Goal: Task Accomplishment & Management: Use online tool/utility

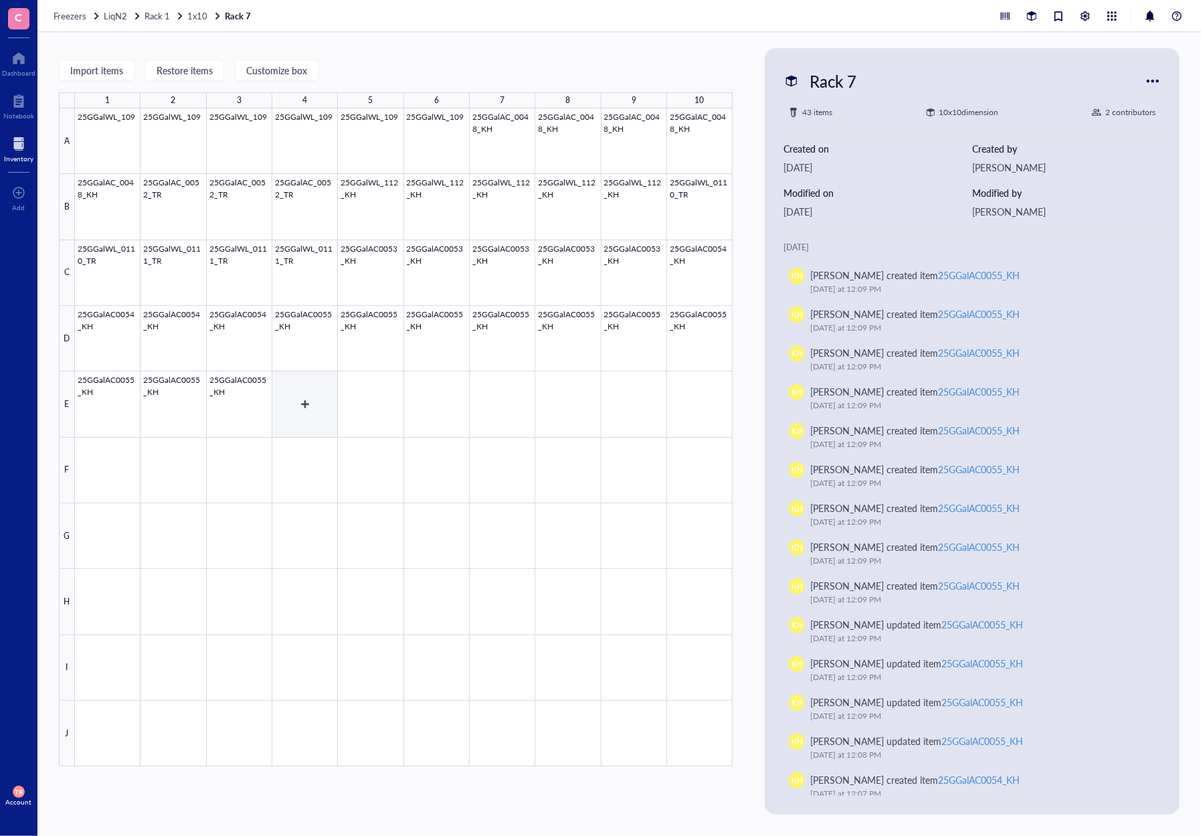
click at [299, 402] on div at bounding box center [404, 437] width 658 height 658
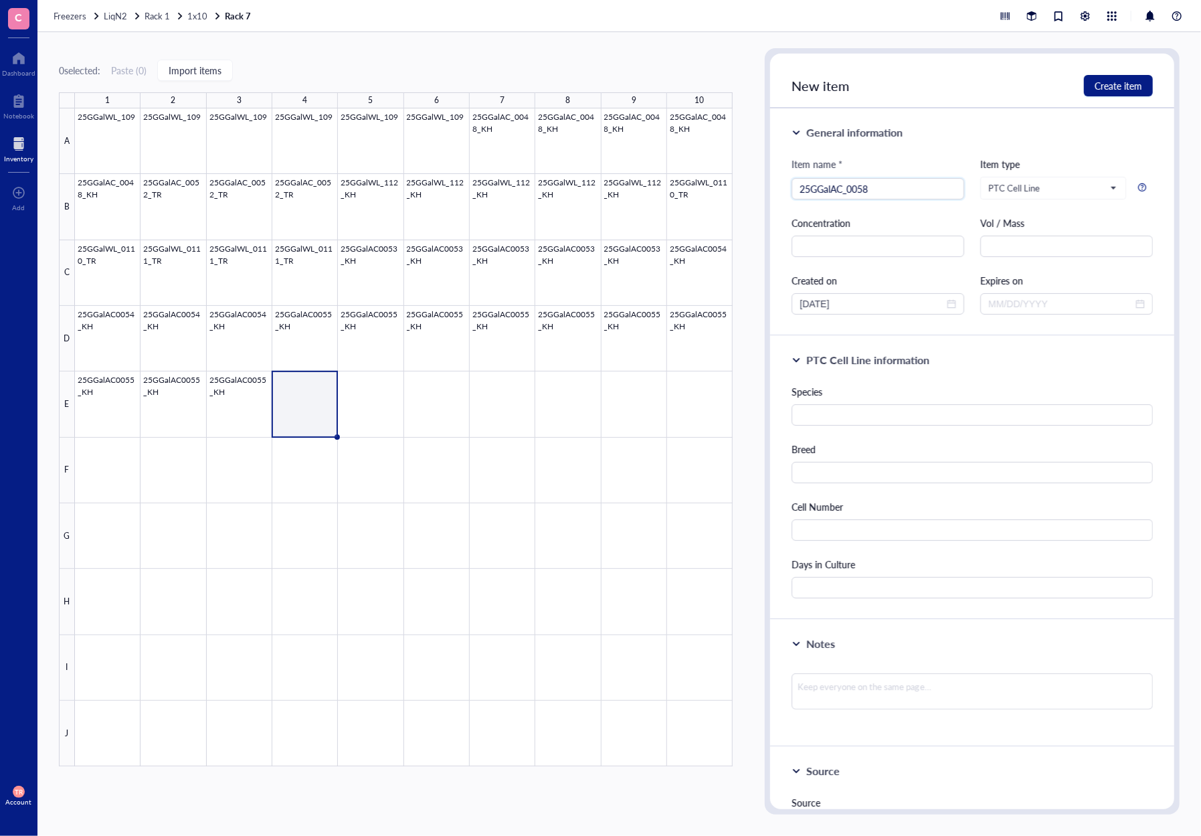
type input "25GGalAC_0058"
click at [880, 416] on input "text" at bounding box center [971, 414] width 361 height 21
type input "G. gallus"
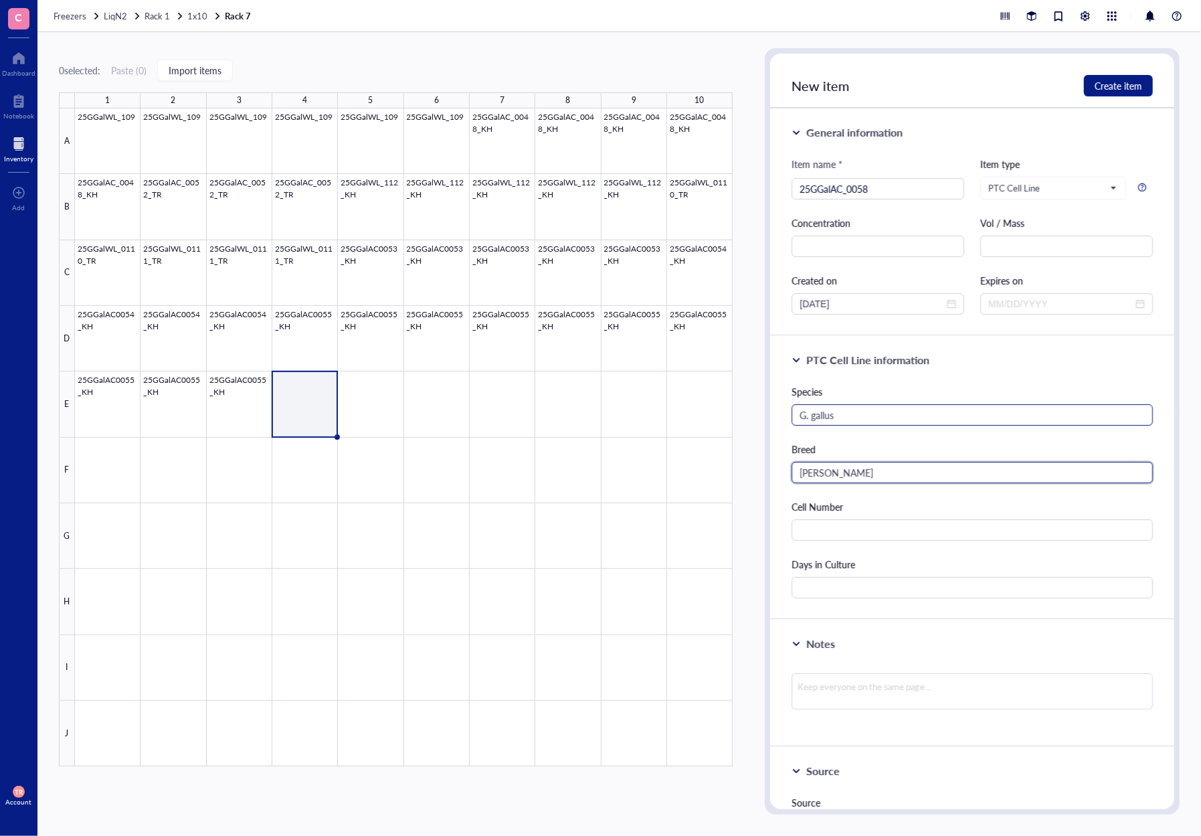
type input "[PERSON_NAME]"
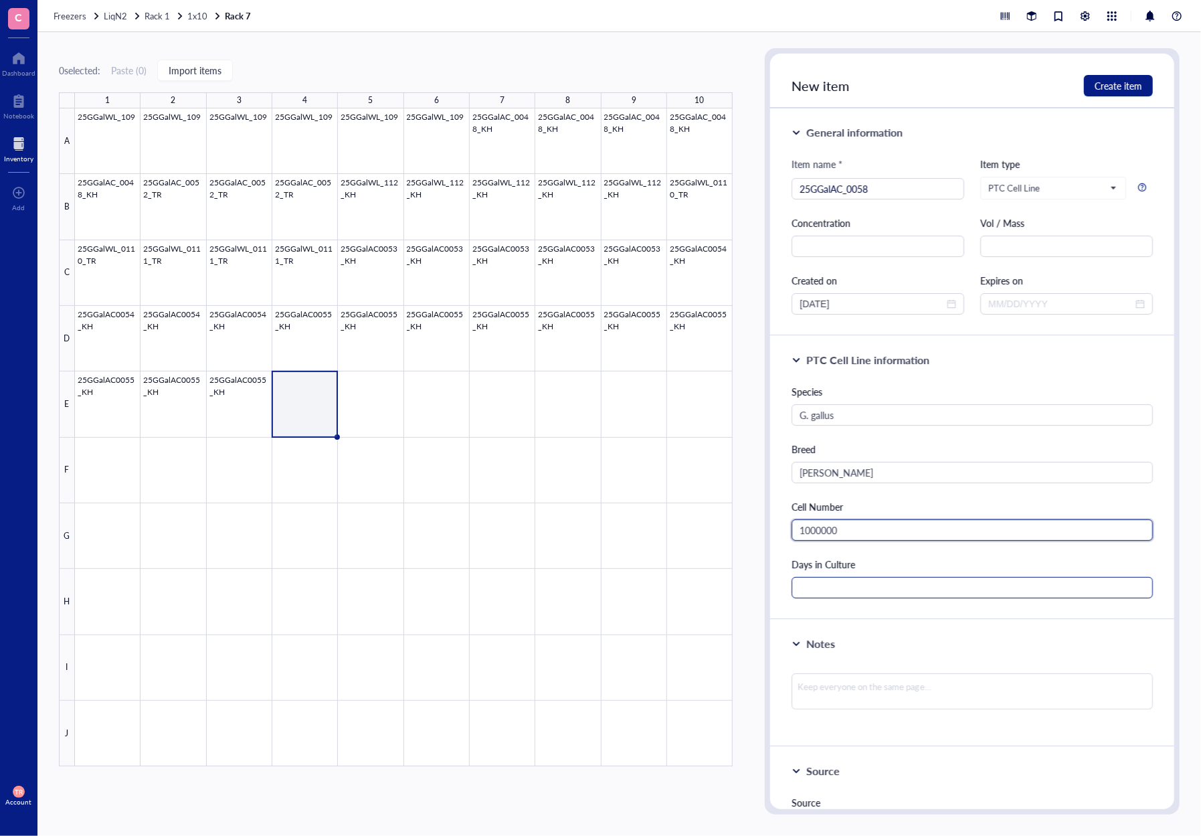
type input "1000000"
click at [826, 583] on input "text" at bounding box center [971, 587] width 361 height 21
type input "23"
click at [834, 620] on div "Notes" at bounding box center [972, 683] width 404 height 127
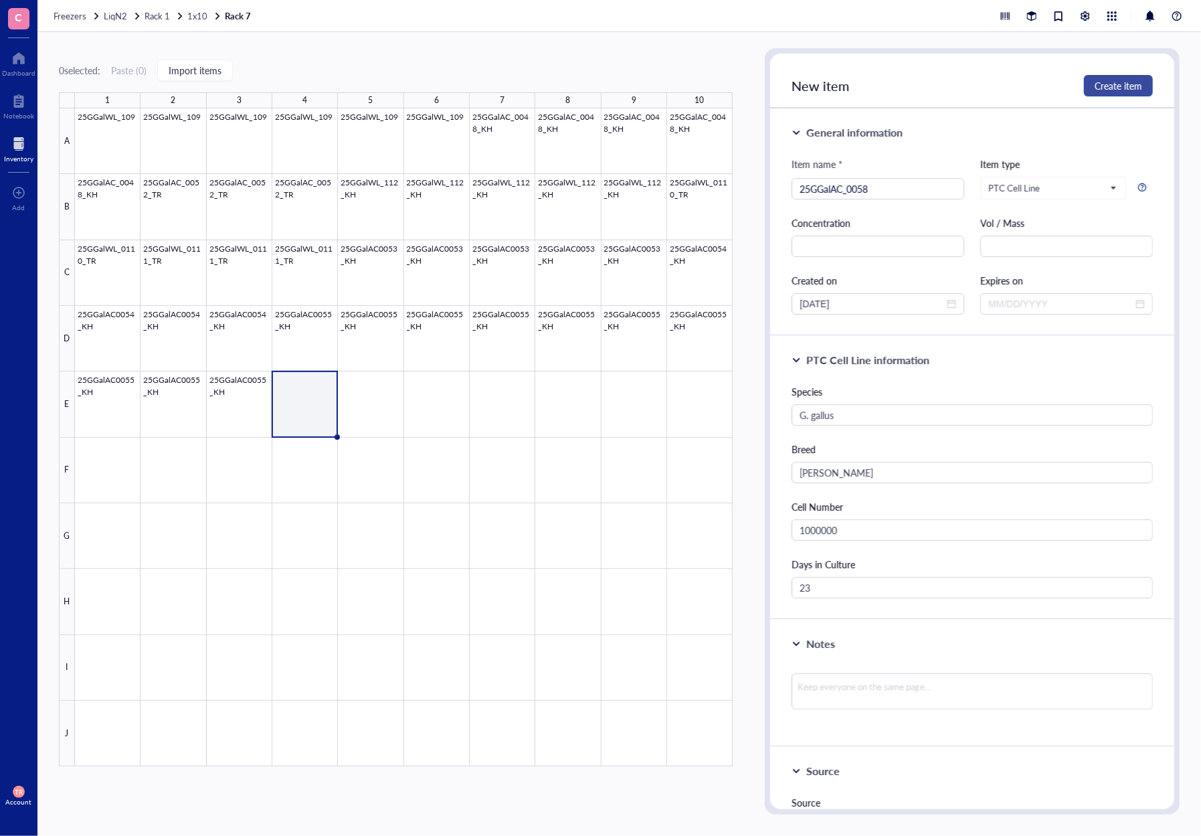
click at [1125, 80] on span "Create item" at bounding box center [1119, 85] width 48 height 11
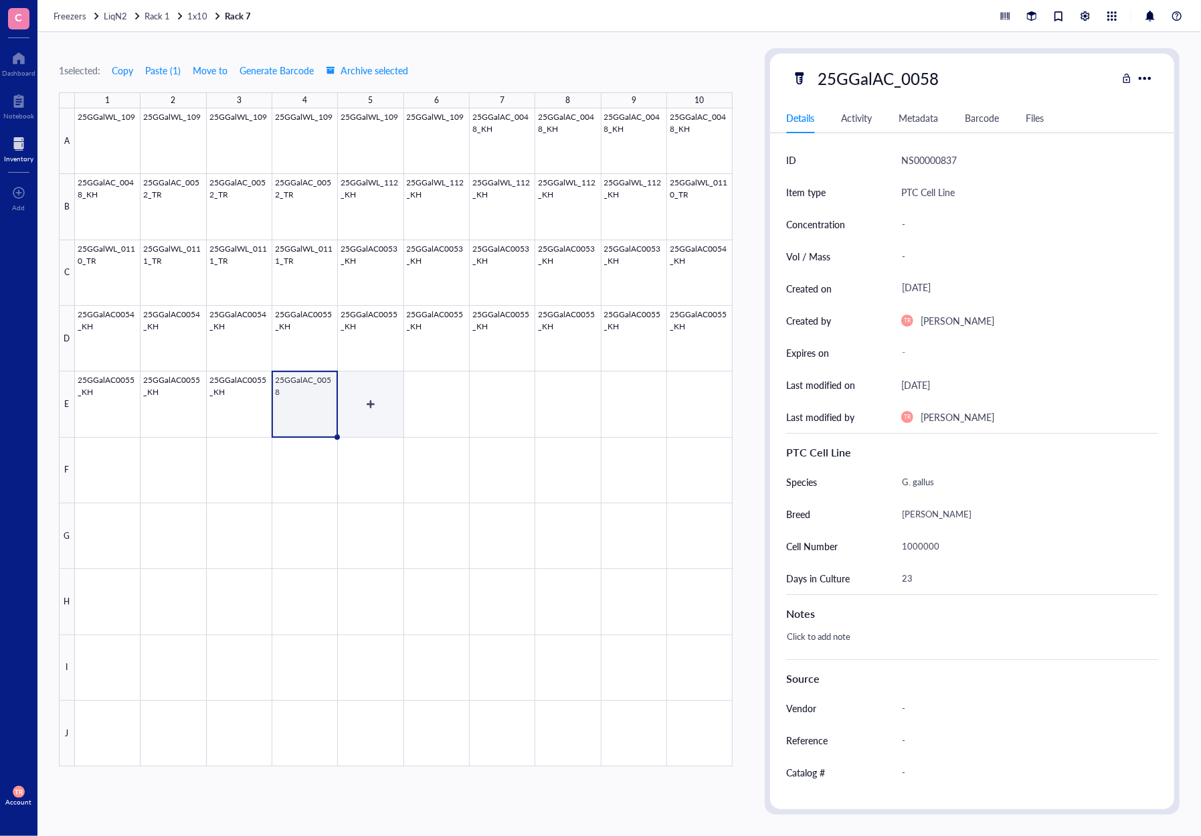
click at [360, 415] on div at bounding box center [404, 437] width 658 height 658
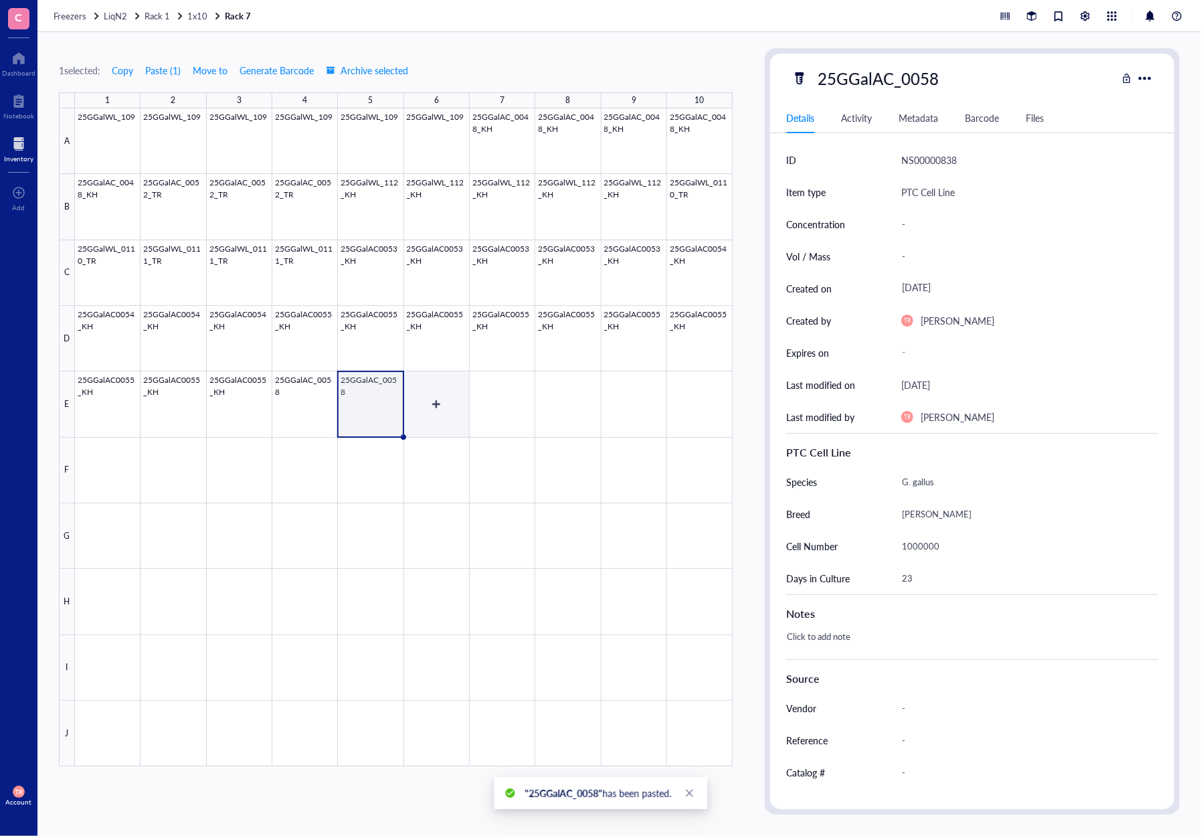
click at [431, 426] on div at bounding box center [404, 437] width 658 height 658
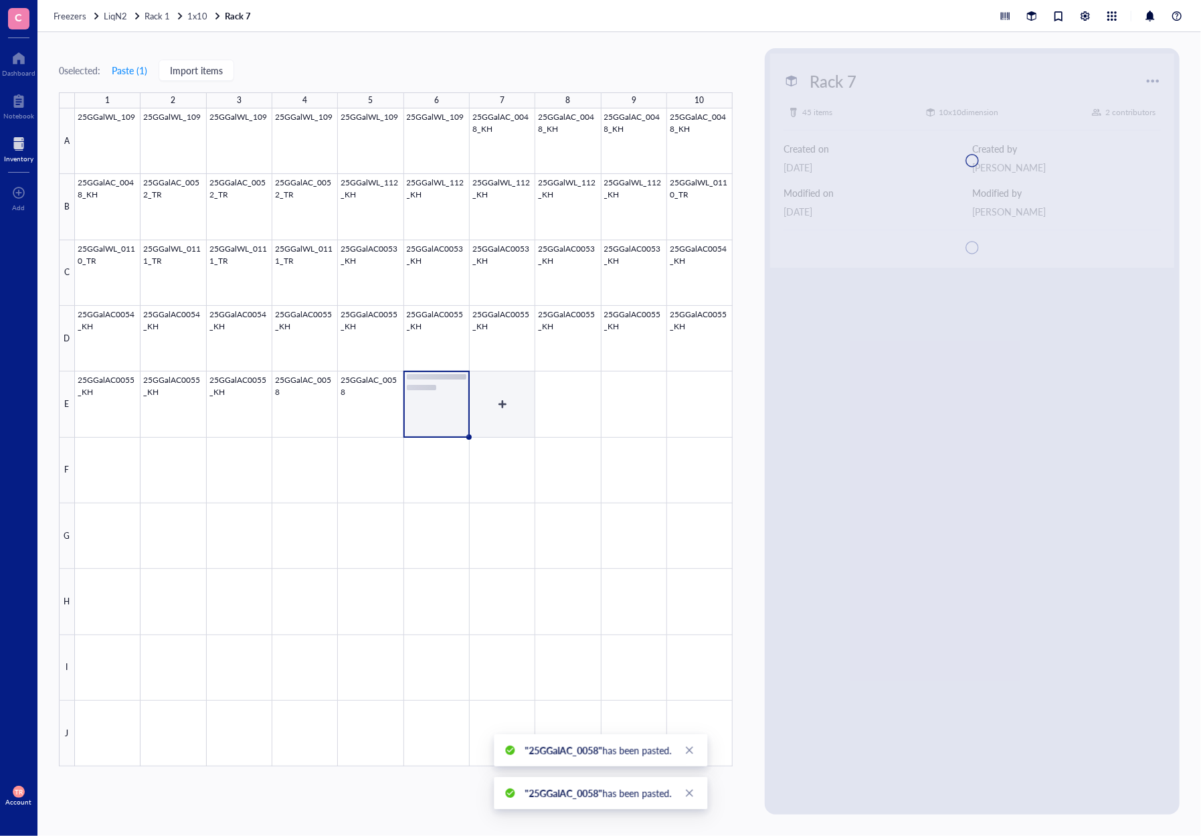
click at [491, 428] on div at bounding box center [404, 437] width 658 height 658
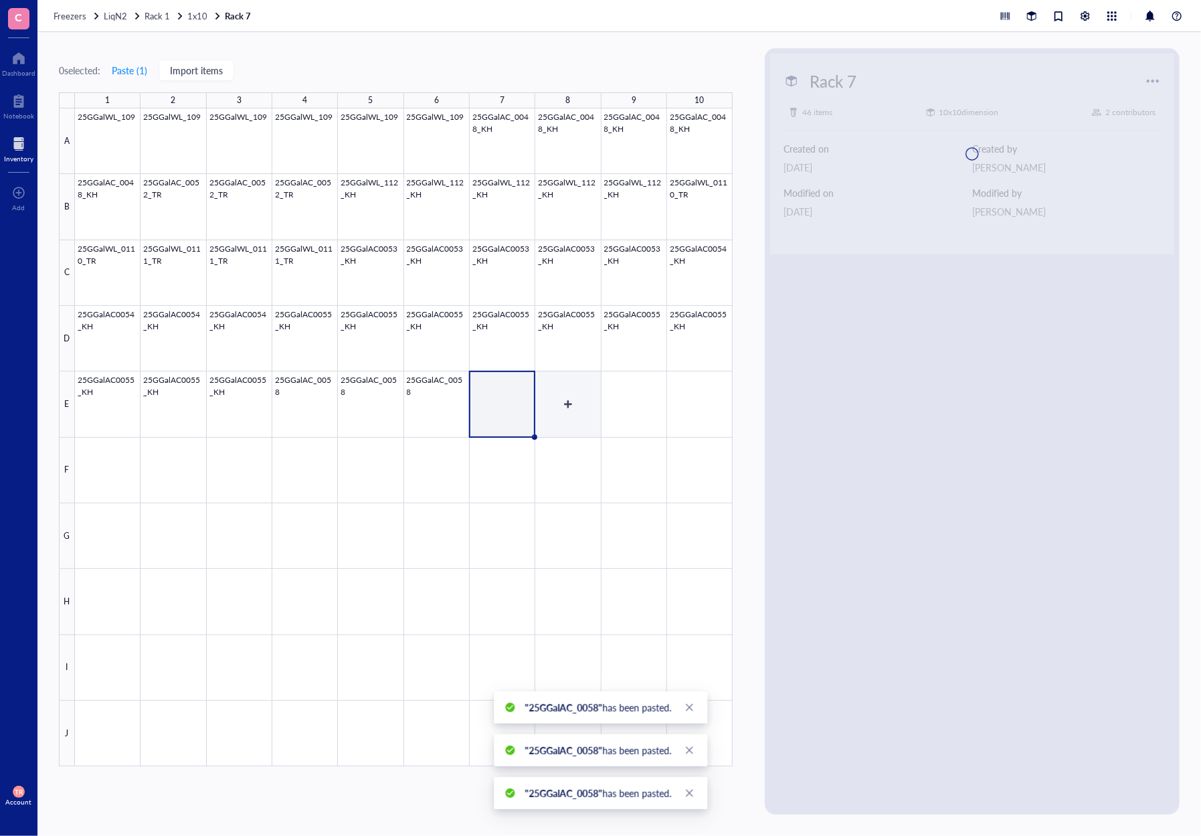
click at [550, 428] on div at bounding box center [404, 437] width 658 height 658
click at [613, 428] on div at bounding box center [404, 437] width 658 height 658
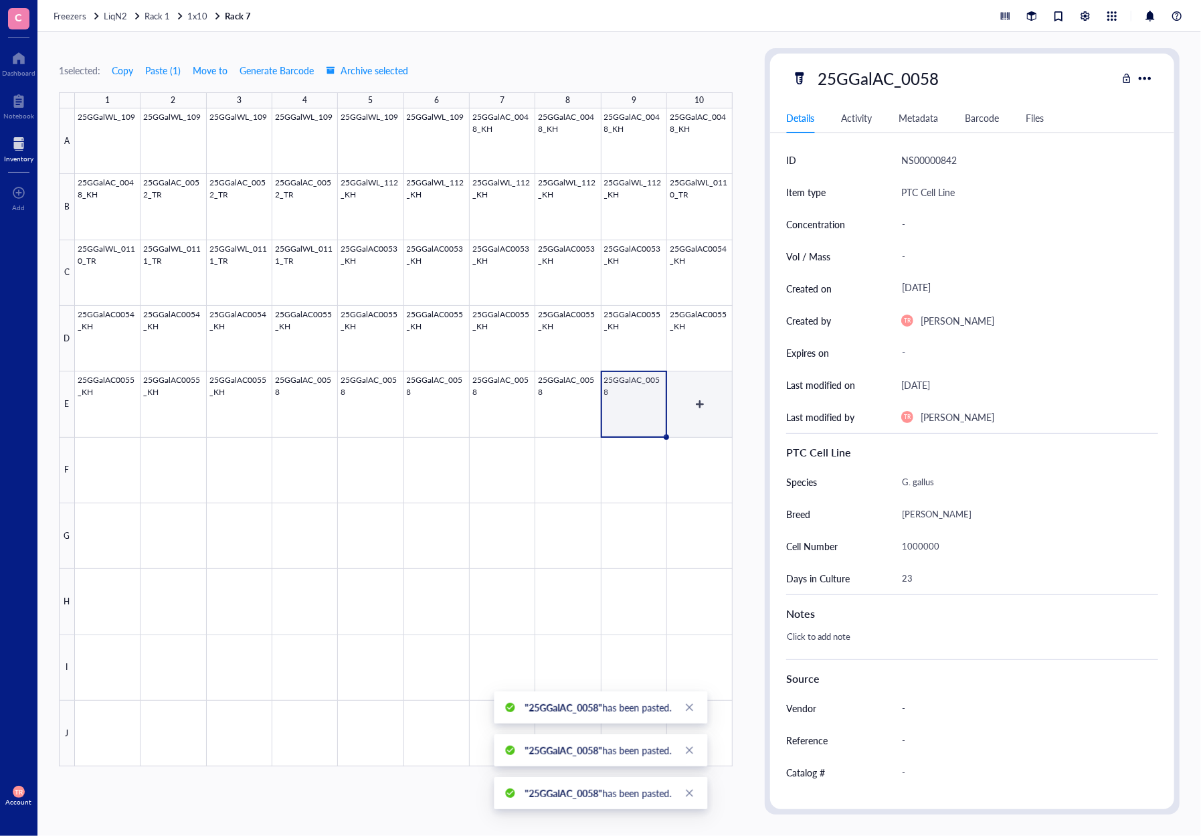
click at [690, 430] on div at bounding box center [404, 437] width 658 height 658
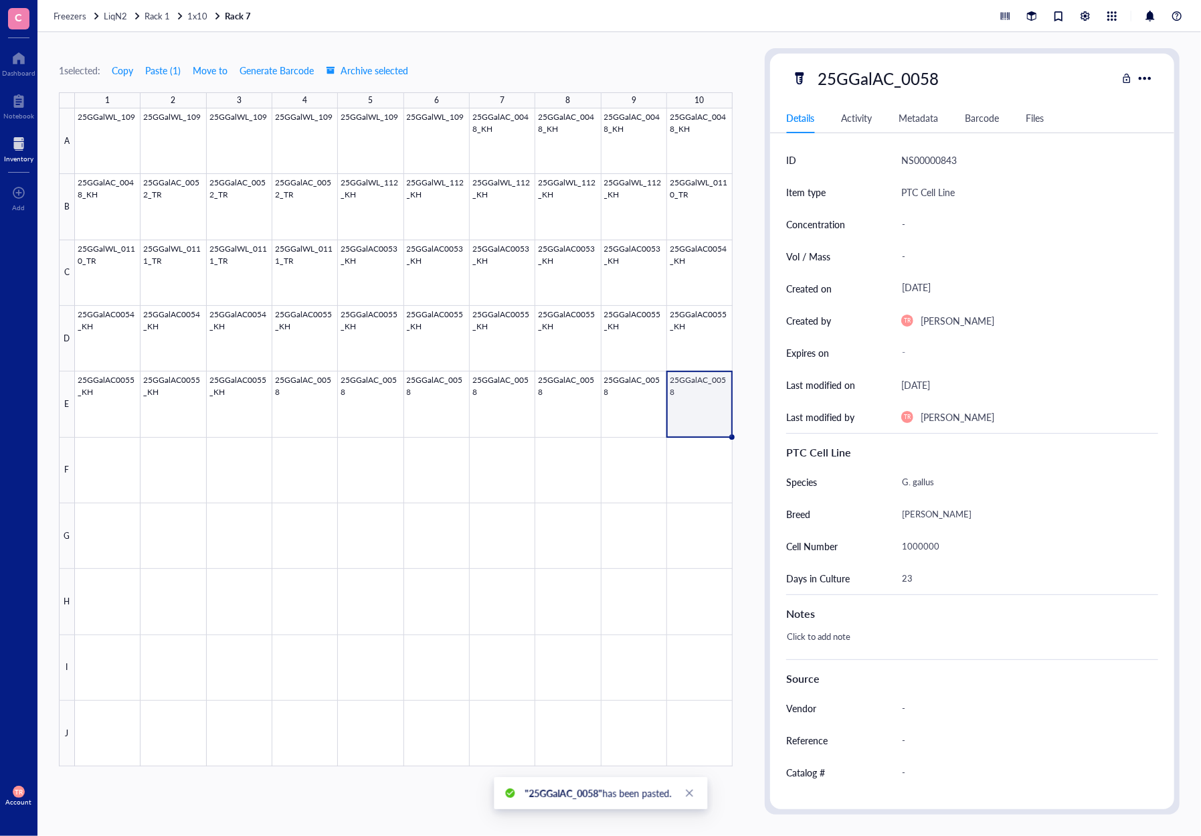
click at [756, 482] on div "1 selected: Copy Paste ( 1 ) Move to Generate Barcode Archive selected 1 2 3 4 …" at bounding box center [618, 434] width 1163 height 804
click at [206, 329] on div at bounding box center [404, 437] width 658 height 658
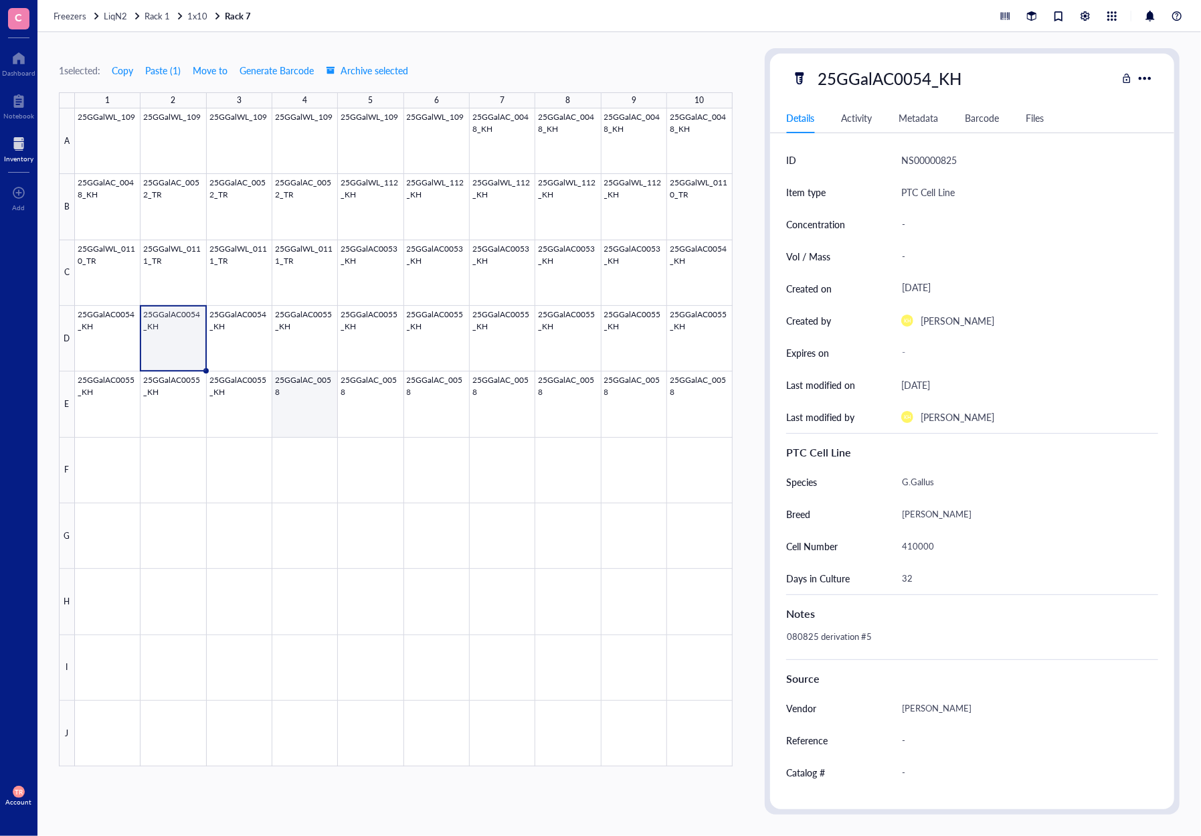
click at [313, 422] on div at bounding box center [404, 437] width 658 height 658
click at [951, 80] on div "25GGalAC_0058" at bounding box center [953, 78] width 325 height 28
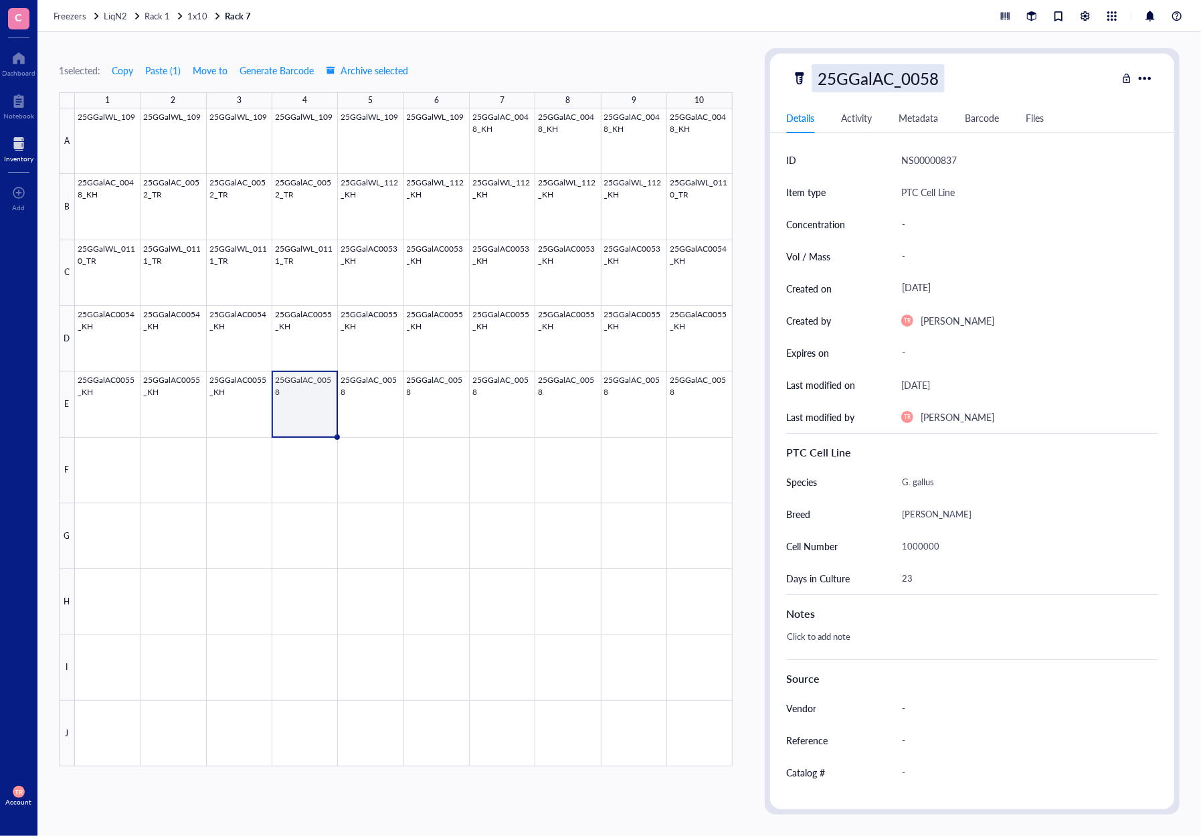
click at [941, 80] on div "25GGalAC_0058" at bounding box center [878, 78] width 133 height 28
click at [942, 84] on input "25GGalAC_0058" at bounding box center [882, 78] width 141 height 27
click at [943, 84] on input "25GGalAC_0058" at bounding box center [882, 78] width 141 height 27
click at [943, 81] on input "25GGalAC_0058" at bounding box center [882, 78] width 141 height 27
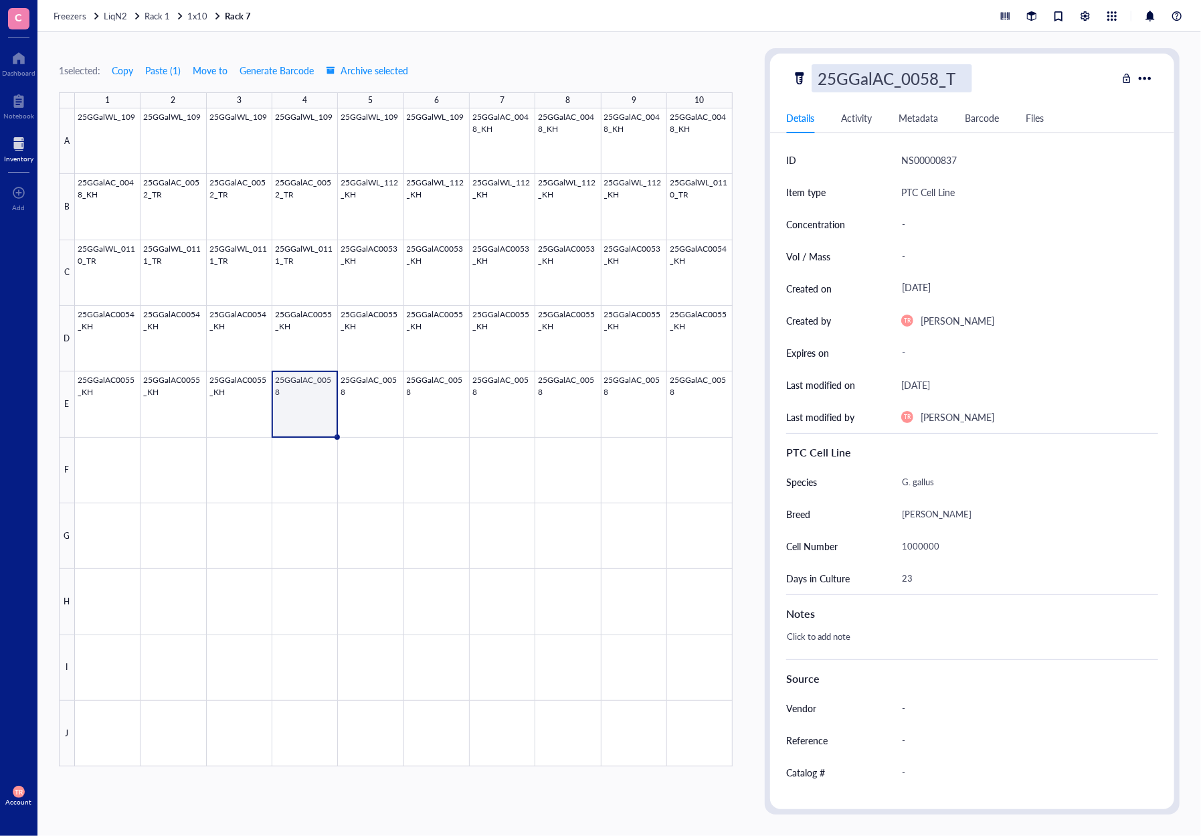
type input "25GGalAC_0058_TR"
click at [381, 425] on div at bounding box center [404, 437] width 658 height 658
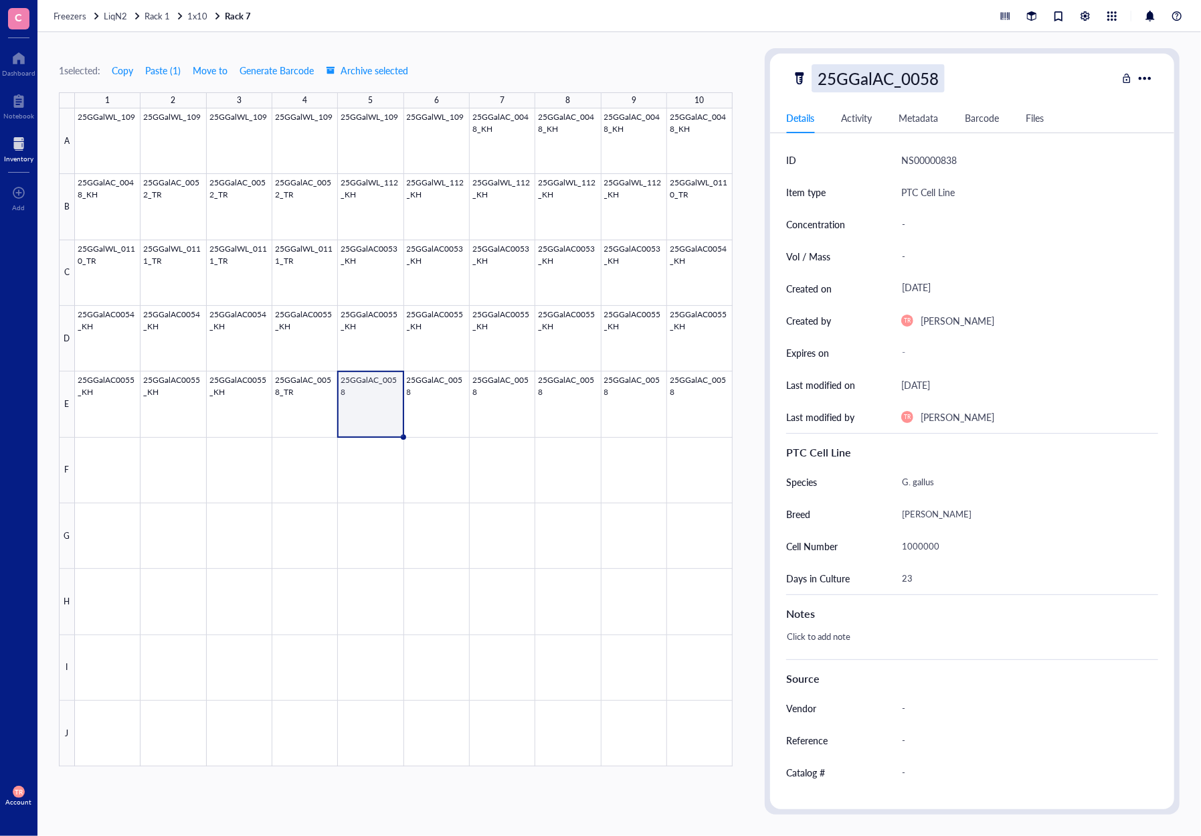
click at [929, 74] on div "25GGalAC_0058" at bounding box center [878, 78] width 133 height 28
click at [942, 75] on input "25GGalAC_0058" at bounding box center [882, 78] width 141 height 27
type input "25GGalAC_0058_TR"
click at [462, 405] on div at bounding box center [404, 437] width 658 height 658
click at [942, 77] on div "25GGalAC_0058" at bounding box center [878, 78] width 133 height 28
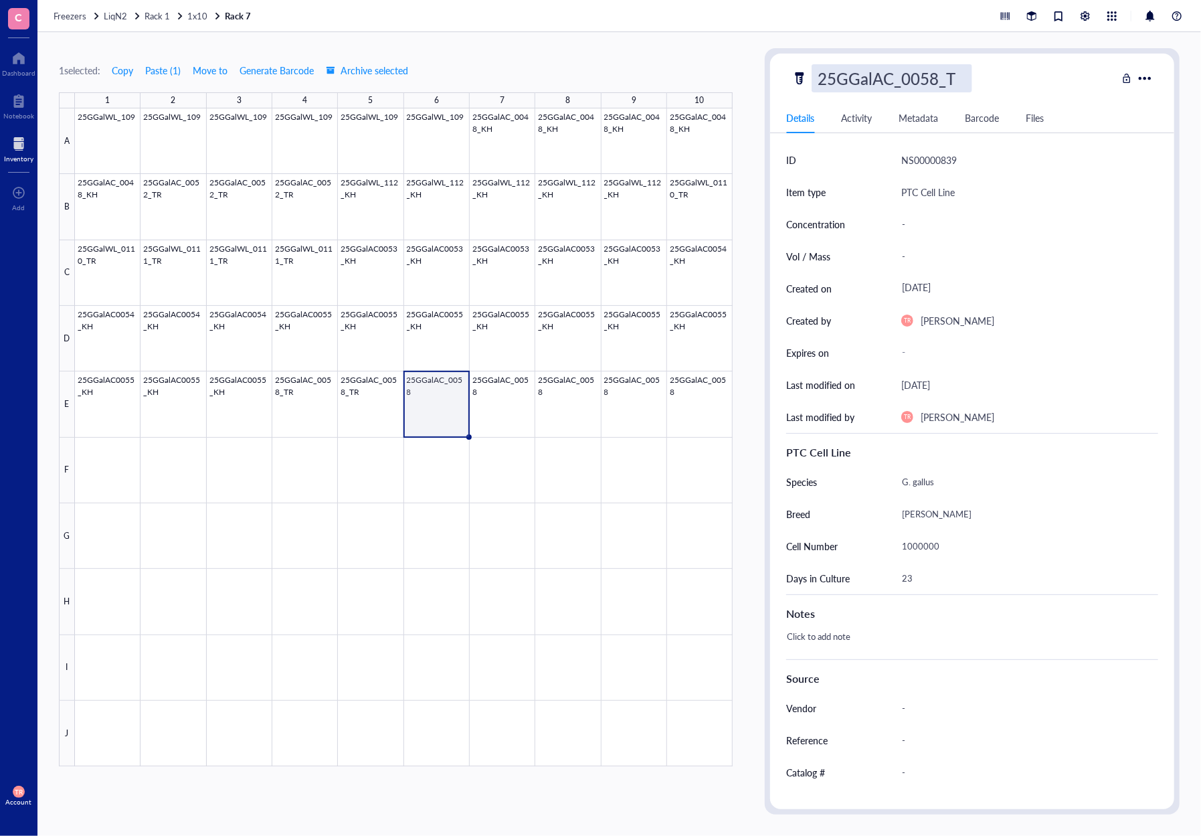
type input "25GGalAC_0058_TR"
click at [504, 415] on div at bounding box center [404, 437] width 658 height 658
click at [931, 80] on div "25GGalAC_0058" at bounding box center [878, 78] width 133 height 28
click at [946, 77] on input "25GGalAC_0058" at bounding box center [882, 78] width 141 height 27
type input "25GGalAC_0058_TR"
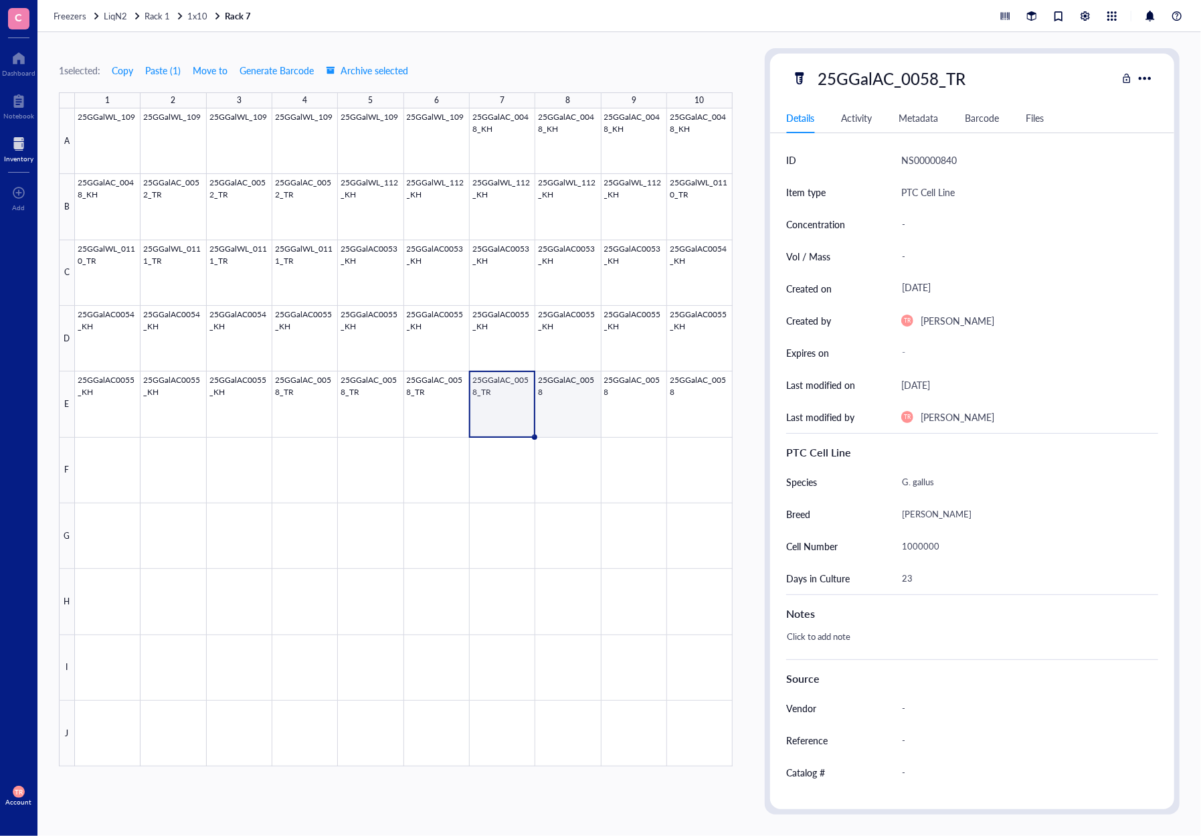
click at [559, 395] on div at bounding box center [404, 437] width 658 height 658
click at [931, 78] on div "25GGalAC_0058" at bounding box center [878, 78] width 133 height 28
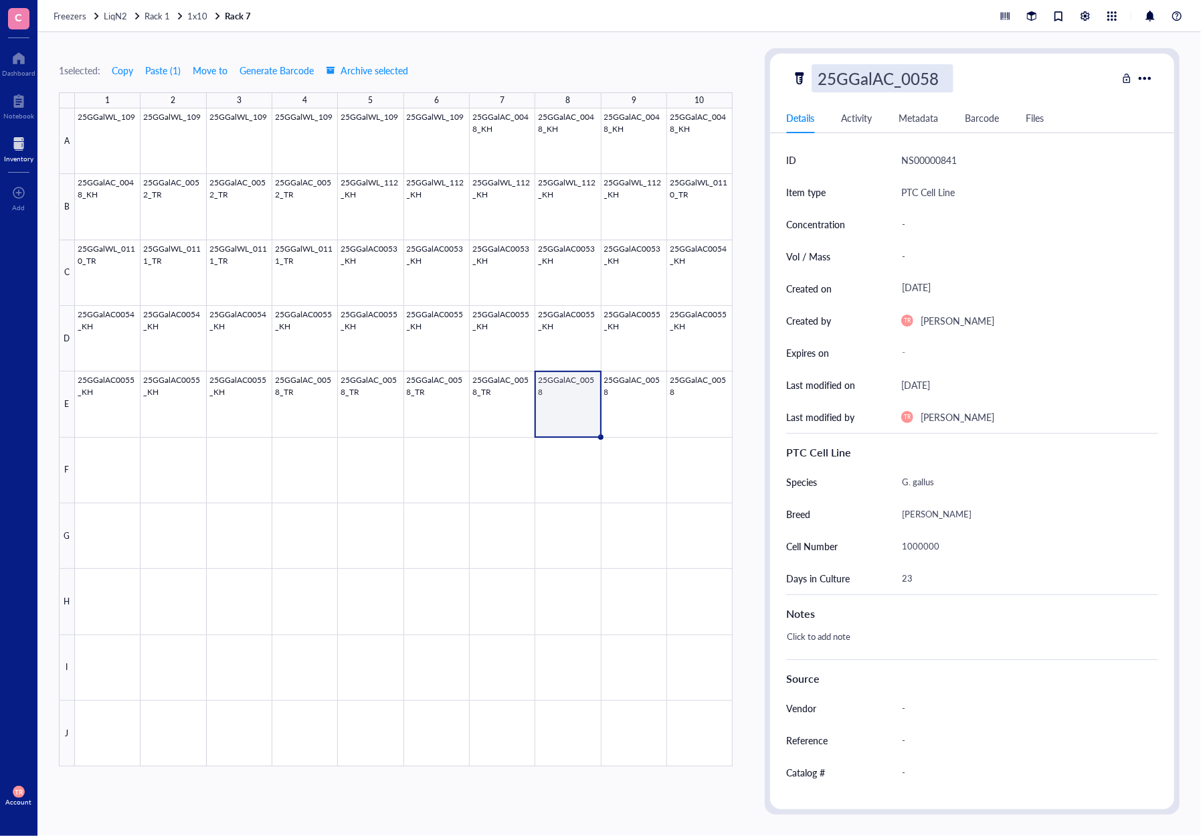
drag, startPoint x: 931, startPoint y: 78, endPoint x: 950, endPoint y: 78, distance: 18.7
click at [950, 78] on input "25GGalAC_0058" at bounding box center [882, 78] width 141 height 27
type input "25GGalAC_0058_TR"
click at [627, 403] on div at bounding box center [404, 437] width 658 height 658
click at [939, 78] on div "25GGalAC_0058" at bounding box center [878, 78] width 133 height 28
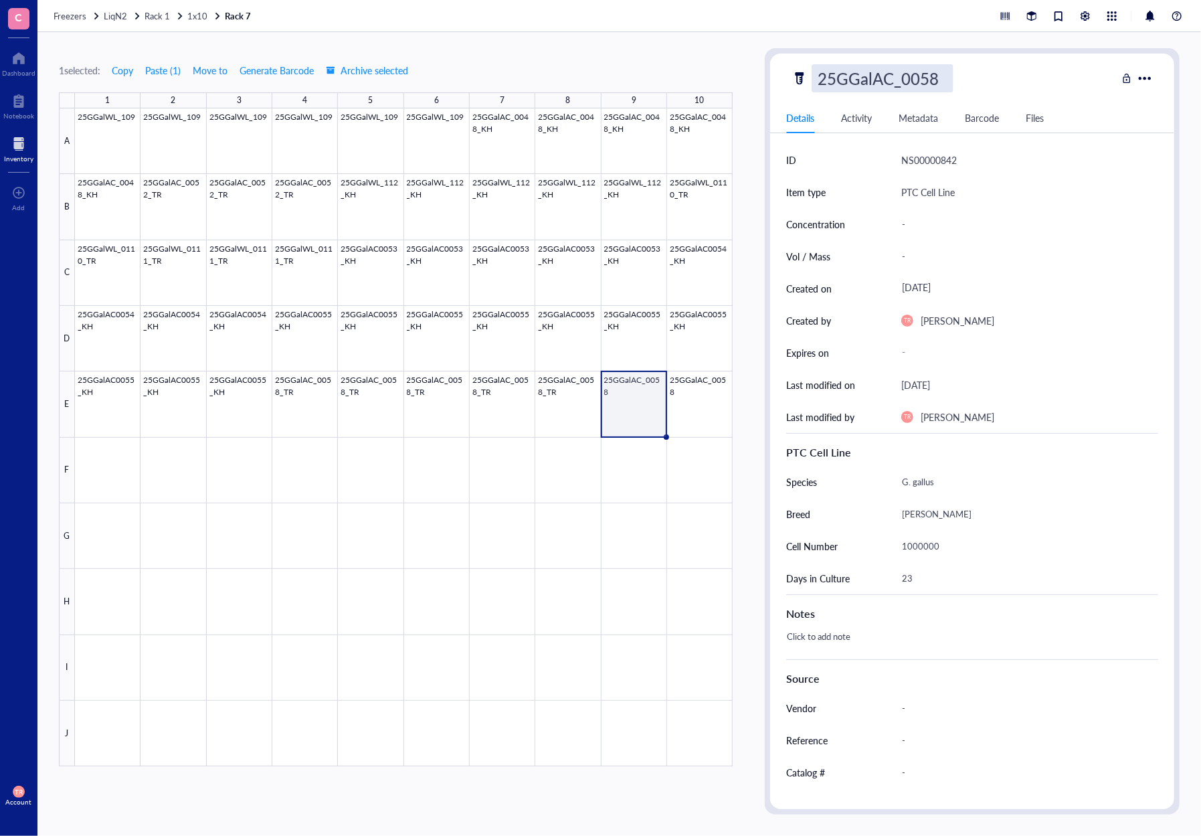
click at [951, 82] on input "25GGalAC_0058" at bounding box center [882, 78] width 141 height 27
type input "25GGalAC_0058_TR"
click at [716, 409] on div at bounding box center [404, 437] width 658 height 658
click at [938, 78] on div "25GGalAC_0058" at bounding box center [878, 78] width 133 height 28
type input "25GGalAC_0058_TR"
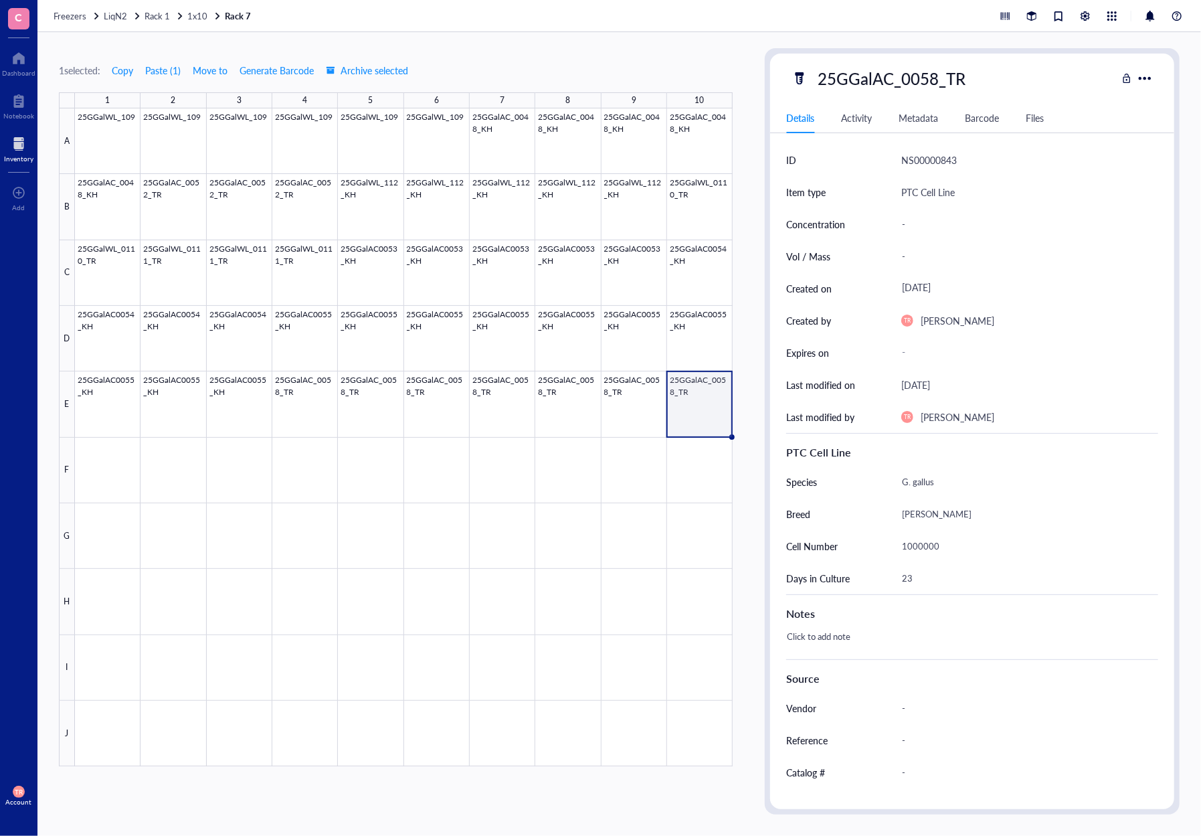
click at [753, 508] on div "1 selected: Copy Paste ( 1 ) Move to Generate Barcode Archive selected 1 2 3 4 …" at bounding box center [618, 434] width 1163 height 804
drag, startPoint x: 193, startPoint y: 469, endPoint x: 206, endPoint y: 465, distance: 13.3
click at [193, 469] on div at bounding box center [404, 437] width 658 height 658
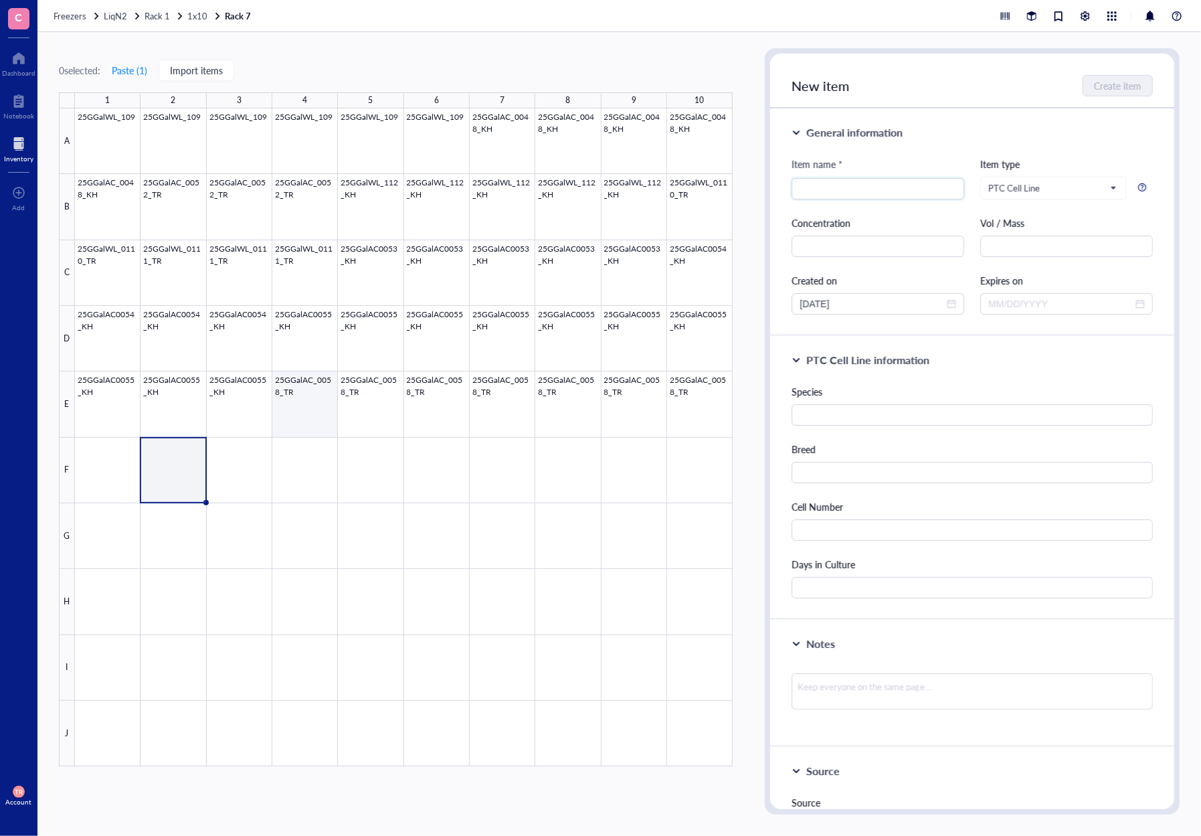
click at [310, 397] on div at bounding box center [404, 437] width 658 height 658
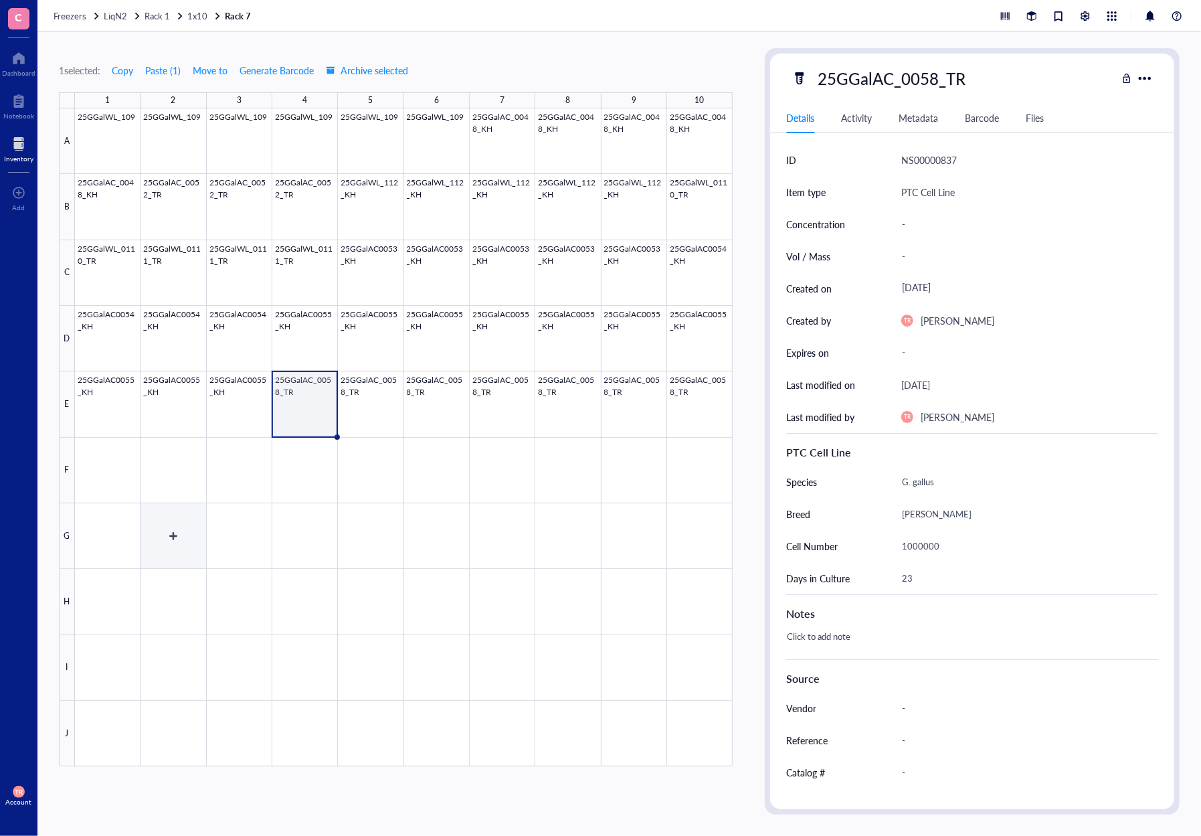
drag, startPoint x: 152, startPoint y: 512, endPoint x: 315, endPoint y: 461, distance: 171.2
click at [153, 512] on div at bounding box center [404, 437] width 658 height 658
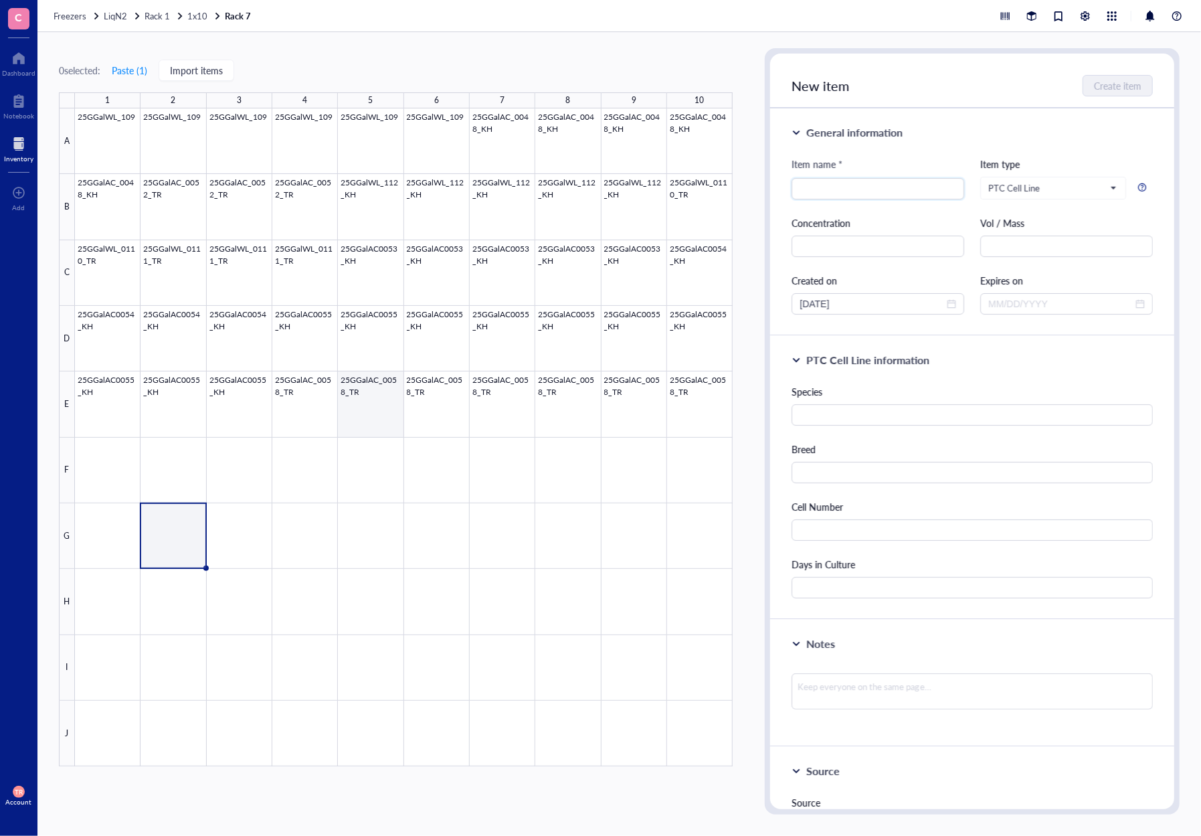
click at [348, 417] on div at bounding box center [404, 437] width 658 height 658
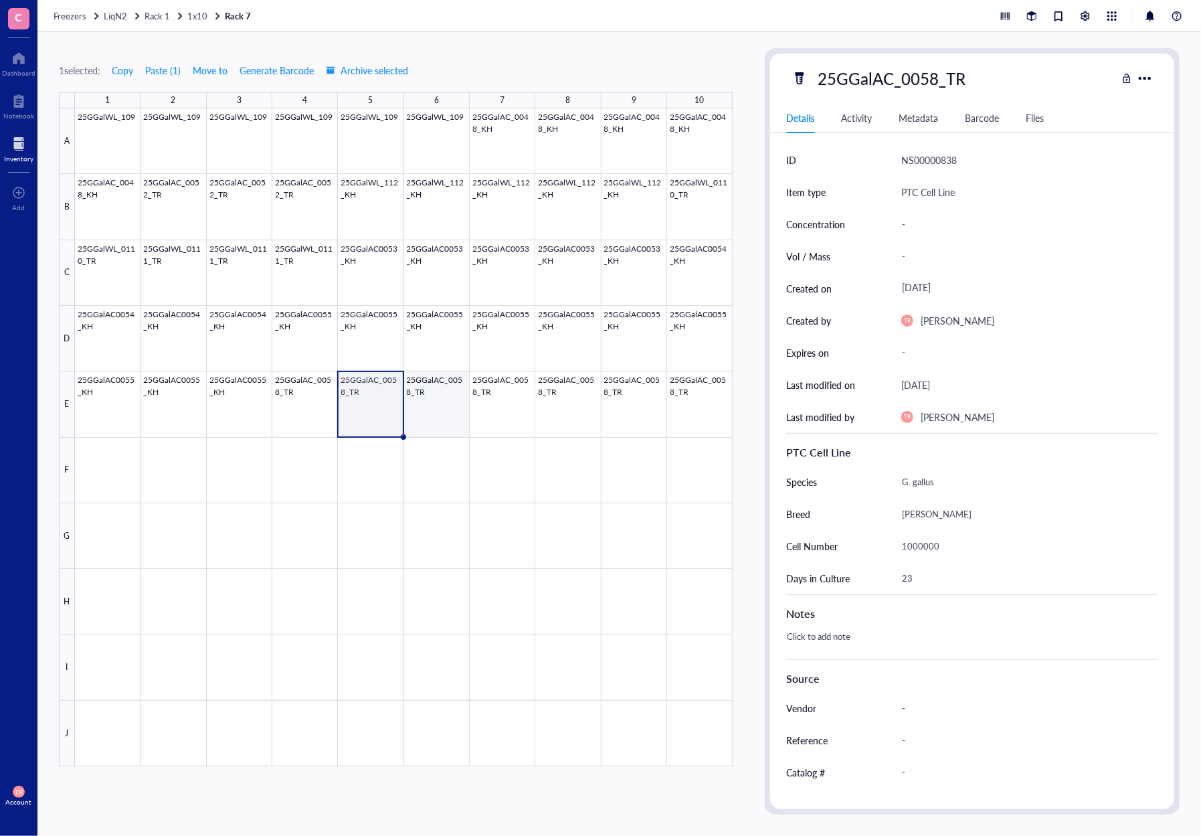
click at [448, 417] on div at bounding box center [404, 437] width 658 height 658
click at [517, 416] on div at bounding box center [404, 437] width 658 height 658
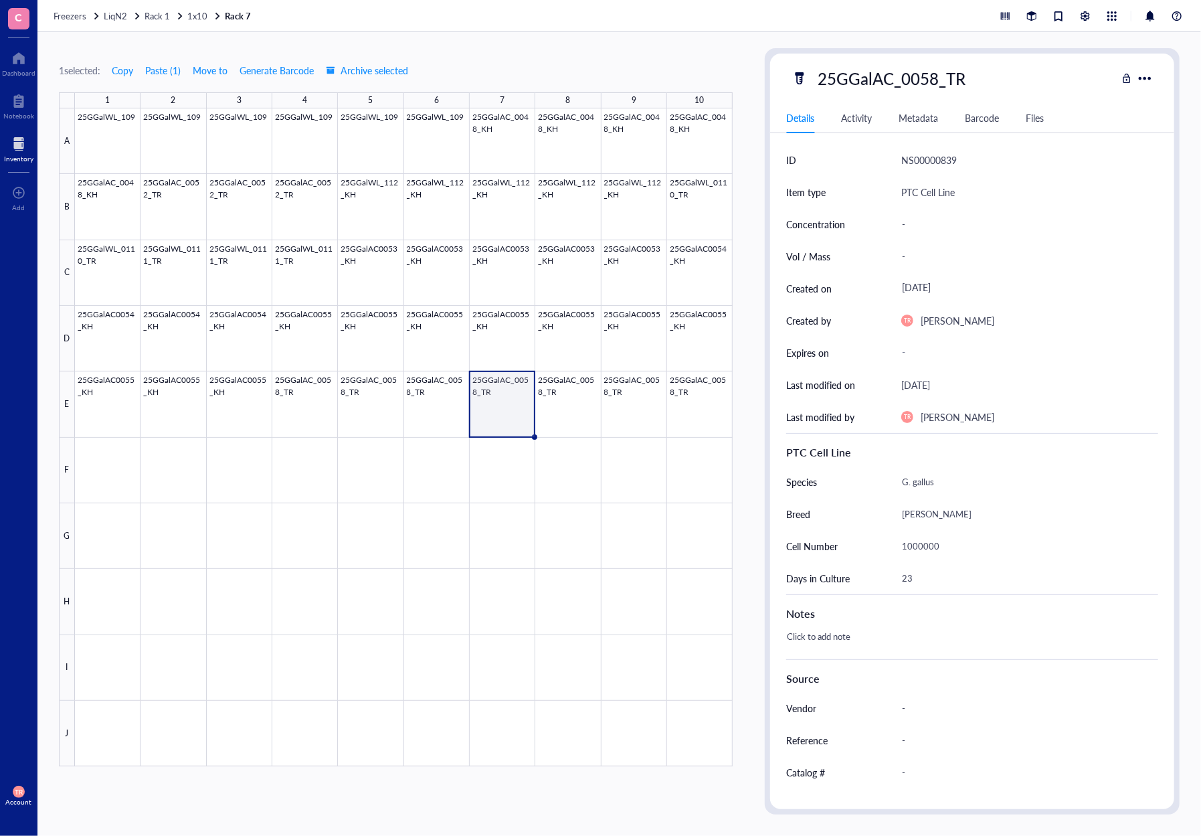
click at [548, 415] on div at bounding box center [404, 437] width 658 height 658
click at [631, 419] on div at bounding box center [404, 437] width 658 height 658
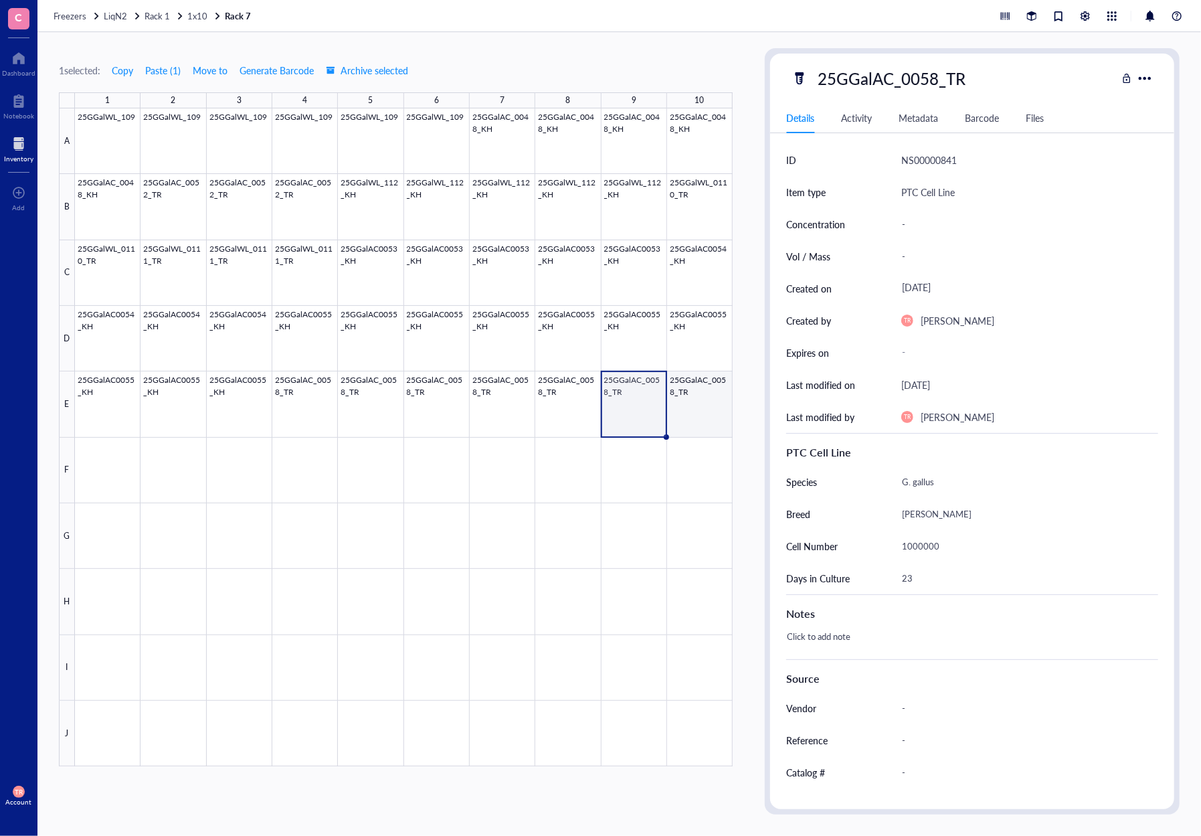
click at [674, 419] on div at bounding box center [404, 437] width 658 height 658
